Goal: Transaction & Acquisition: Book appointment/travel/reservation

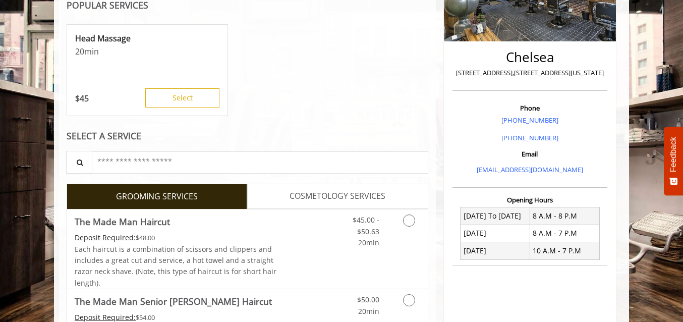
scroll to position [1179, 0]
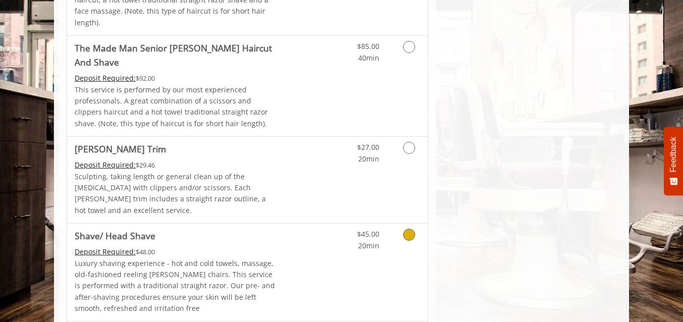
click at [410, 229] on icon "Grooming services" at bounding box center [409, 235] width 12 height 12
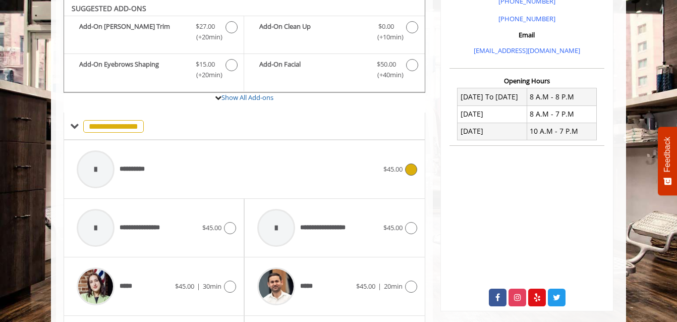
scroll to position [317, 0]
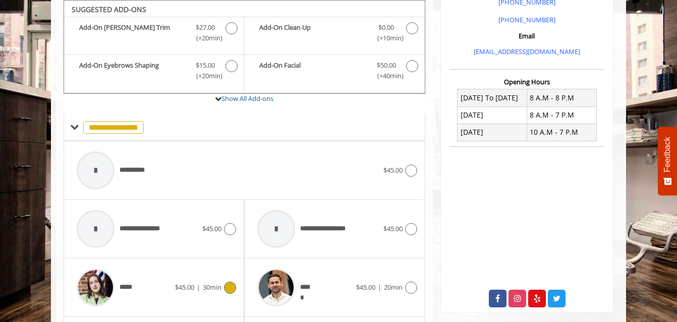
click at [133, 284] on span "*****" at bounding box center [129, 287] width 18 height 11
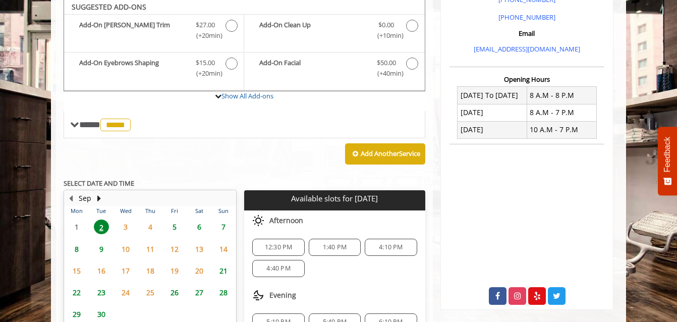
scroll to position [317, 0]
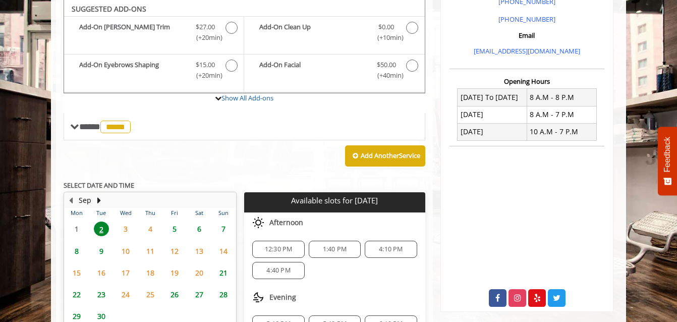
click at [277, 251] on span "12:30 PM" at bounding box center [279, 249] width 28 height 8
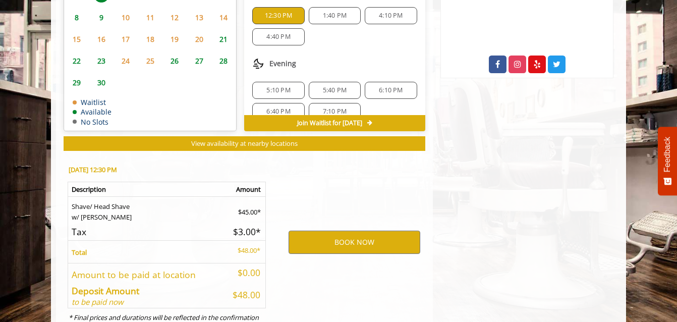
scroll to position [592, 0]
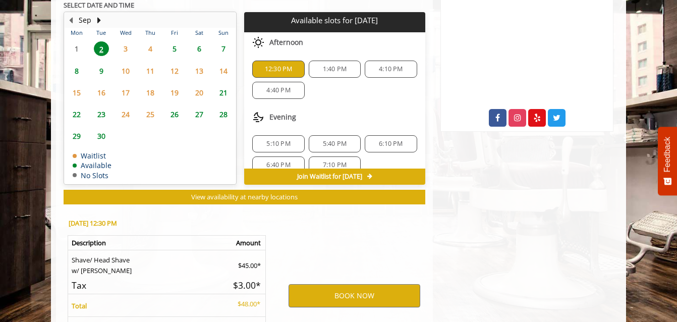
click at [339, 64] on div "1:40 PM" at bounding box center [335, 69] width 52 height 17
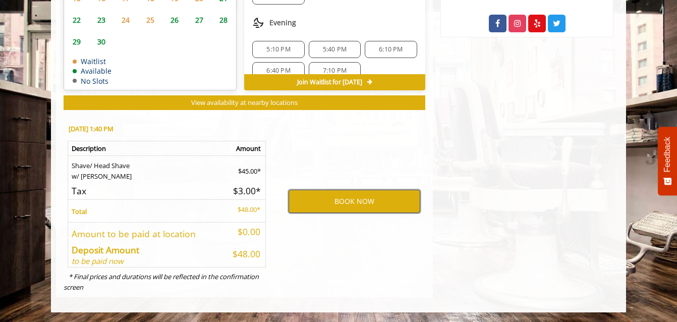
click at [360, 195] on button "BOOK NOW" at bounding box center [355, 201] width 132 height 23
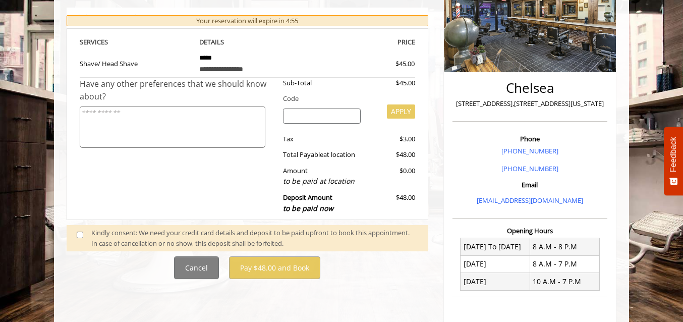
scroll to position [169, 0]
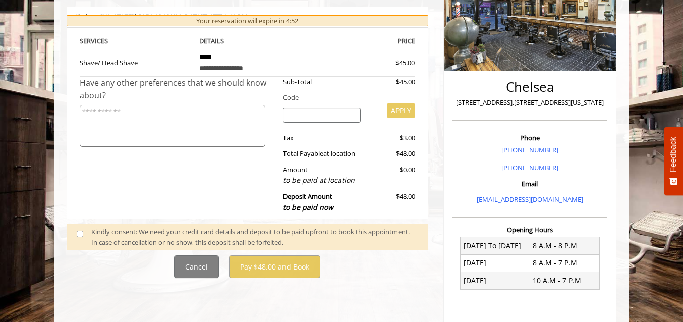
click at [208, 238] on div "Kindly consent: We need your credit card details and deposit to be paid upfront…" at bounding box center [254, 237] width 327 height 21
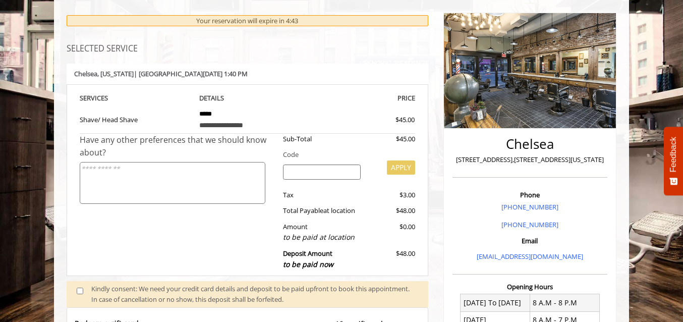
scroll to position [397, 0]
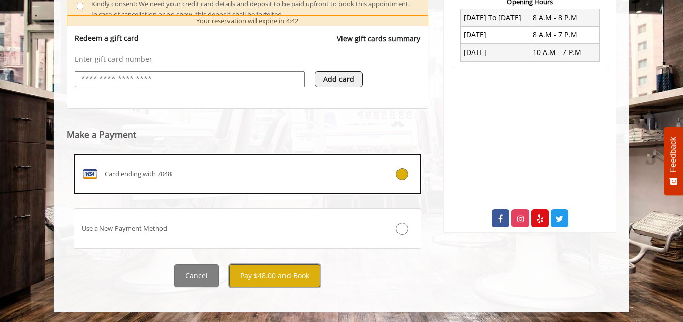
click at [275, 275] on button "Pay $48.00 and Book" at bounding box center [274, 275] width 91 height 23
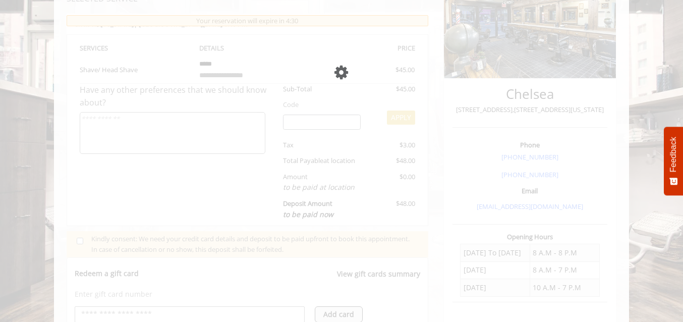
scroll to position [161, 0]
